Goal: Check status: Check status

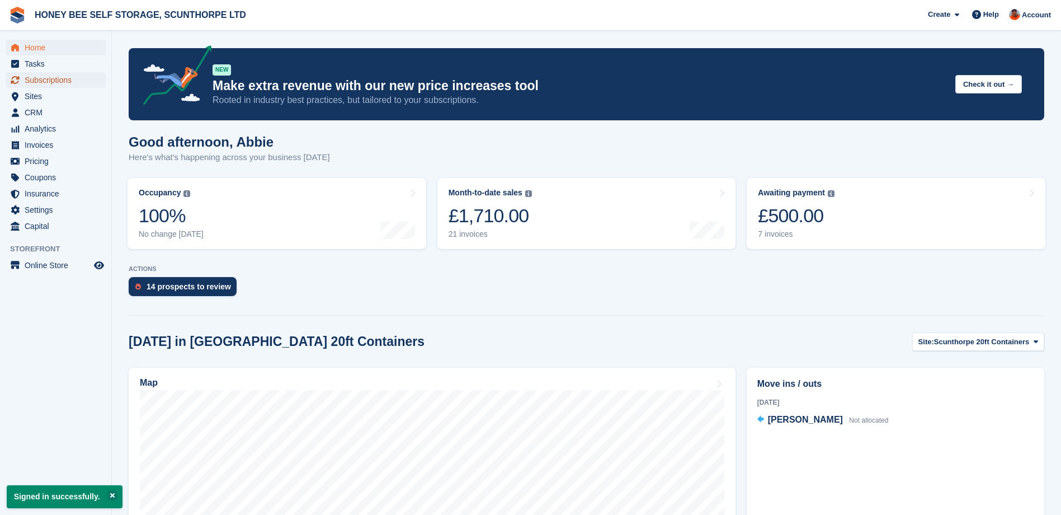
click at [54, 81] on span "Subscriptions" at bounding box center [58, 80] width 67 height 16
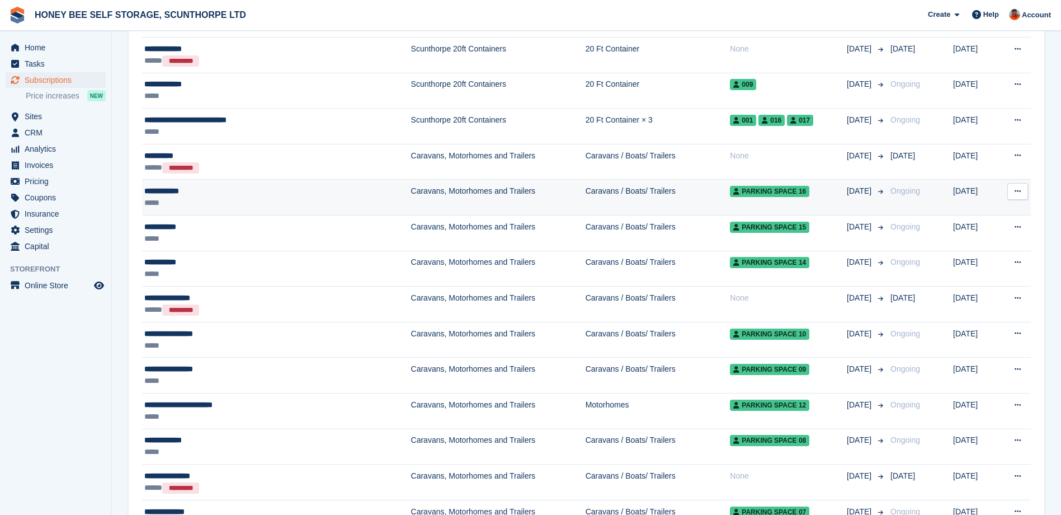
scroll to position [668, 0]
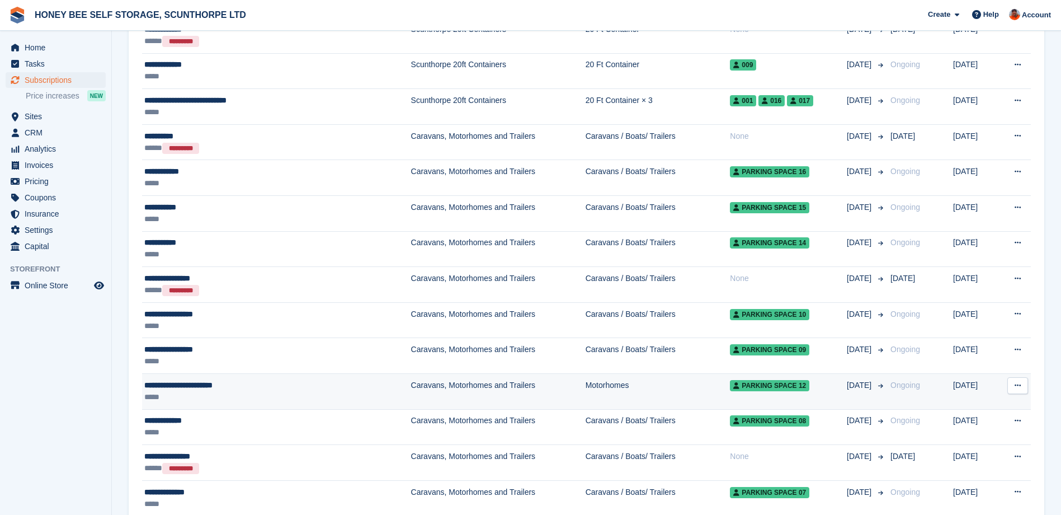
click at [218, 387] on div "**********" at bounding box center [239, 385] width 190 height 12
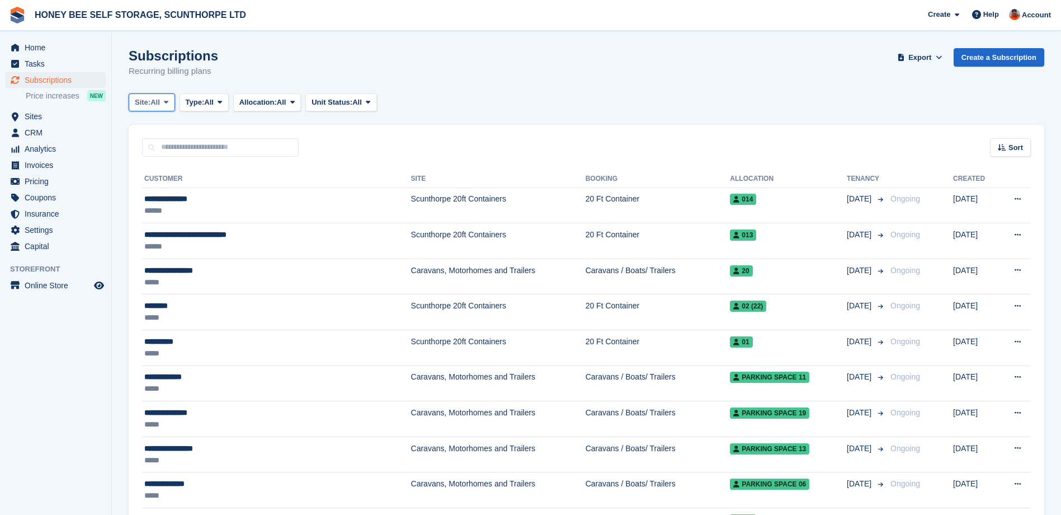
click at [164, 102] on span at bounding box center [166, 102] width 9 height 9
click at [190, 147] on link "Scunthorpe 20ft Containers" at bounding box center [207, 149] width 147 height 20
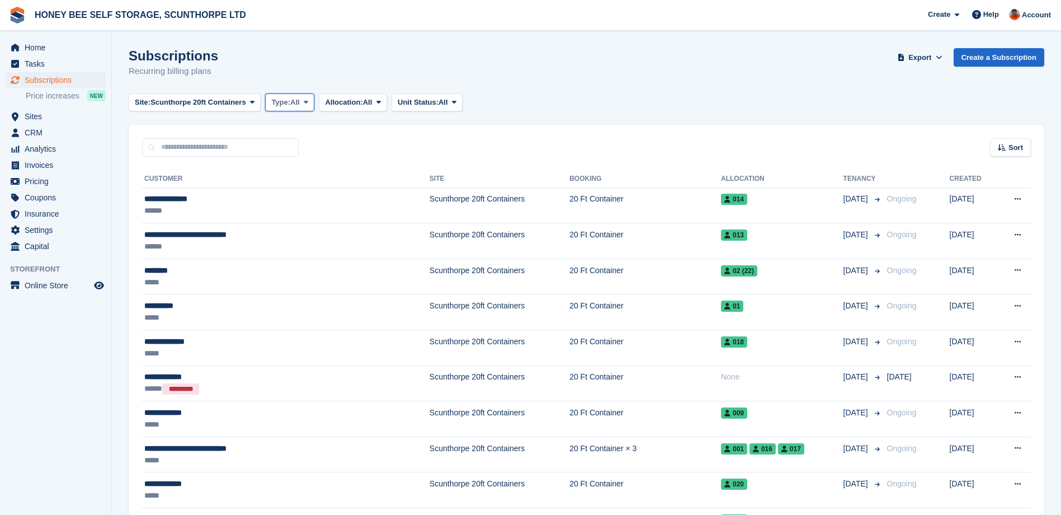
click at [302, 105] on span at bounding box center [306, 102] width 9 height 9
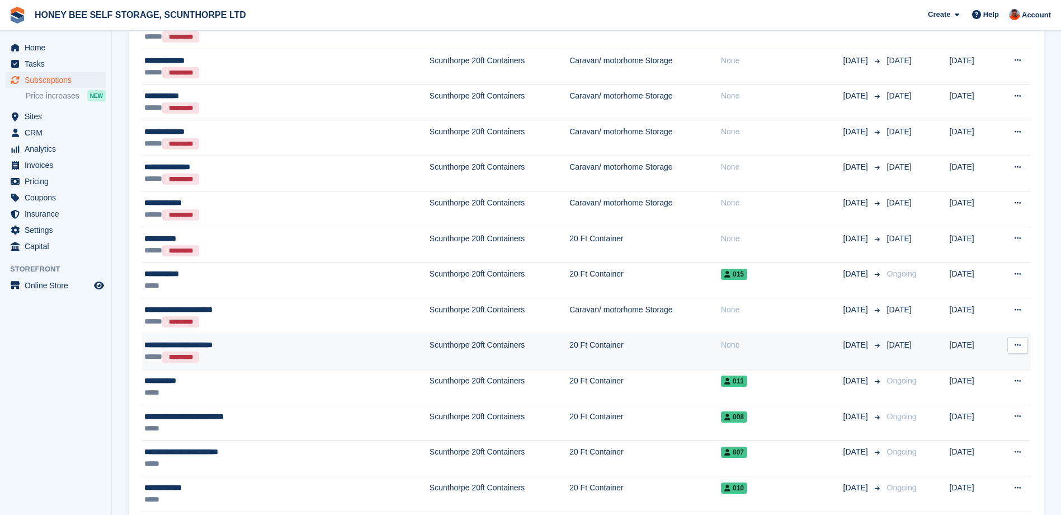
scroll to position [615, 0]
